Goal: Information Seeking & Learning: Learn about a topic

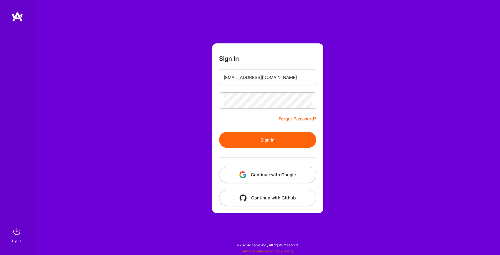
click at [246, 124] on form "Sign In [EMAIL_ADDRESS][DOMAIN_NAME] Forgot Password? Sign In Continue with Goo…" at bounding box center [267, 128] width 111 height 170
click at [259, 140] on button "Sign In" at bounding box center [267, 140] width 97 height 16
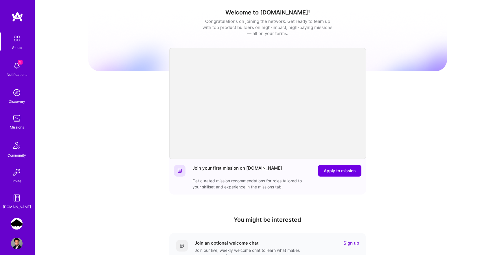
click at [23, 223] on link "Stealth Startup: Senior AI Engineer (Reinforcement Learning & Security)" at bounding box center [17, 224] width 14 height 12
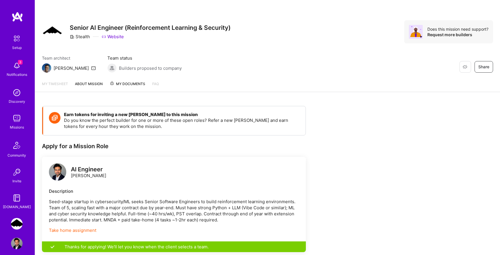
click at [128, 87] on span "My Documents" at bounding box center [128, 84] width 36 height 6
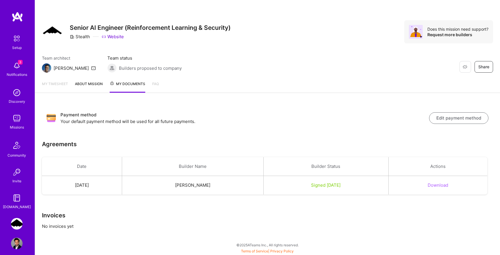
click at [84, 86] on link "About Mission" at bounding box center [89, 87] width 28 height 12
